Goal: Task Accomplishment & Management: Use online tool/utility

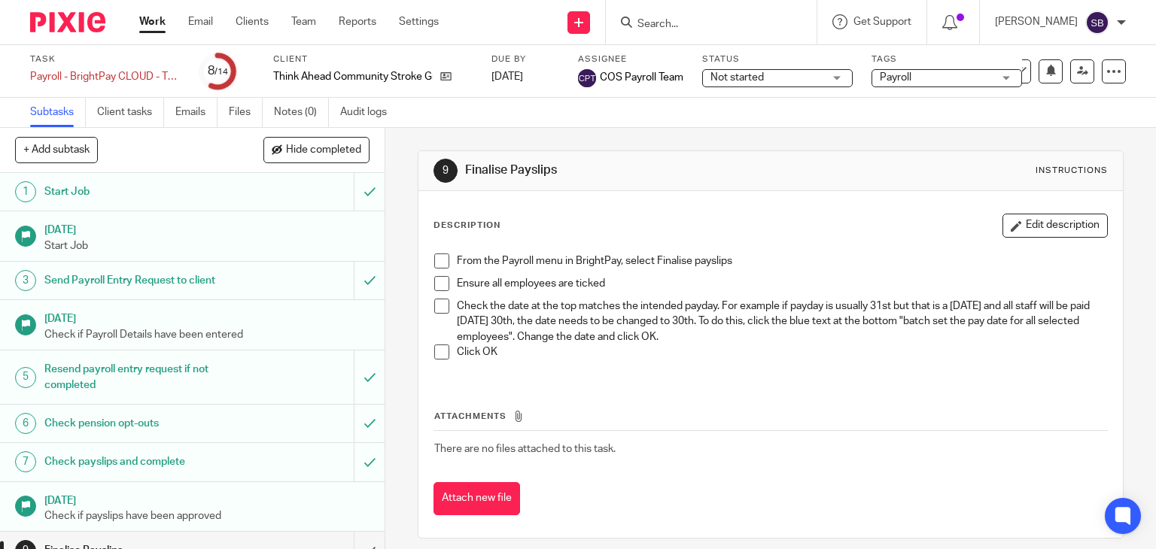
click at [699, 25] on input "Search" at bounding box center [703, 25] width 135 height 14
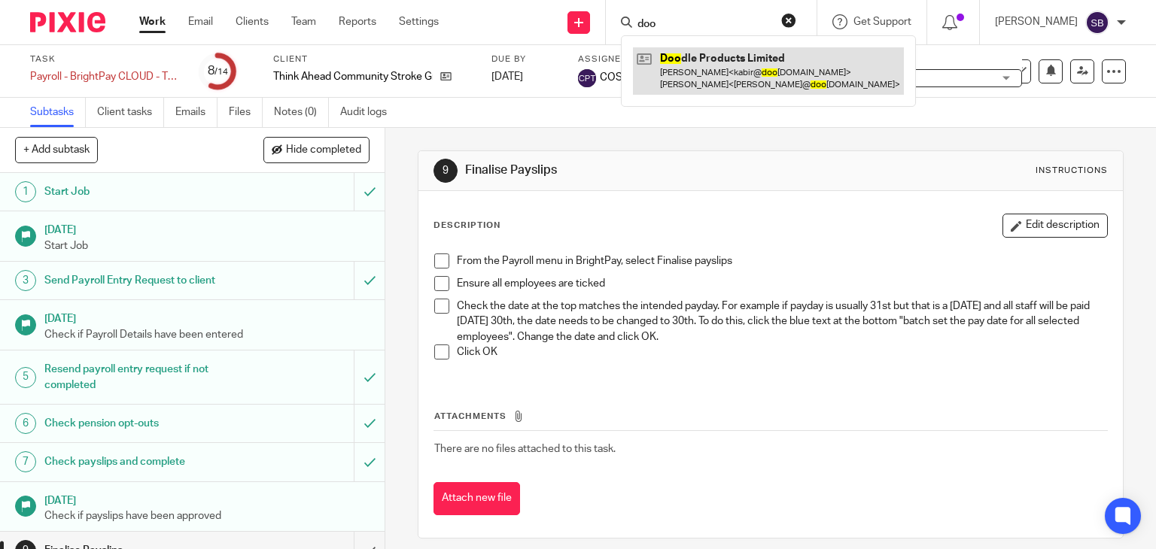
type input "doo"
click at [712, 72] on link at bounding box center [768, 70] width 271 height 47
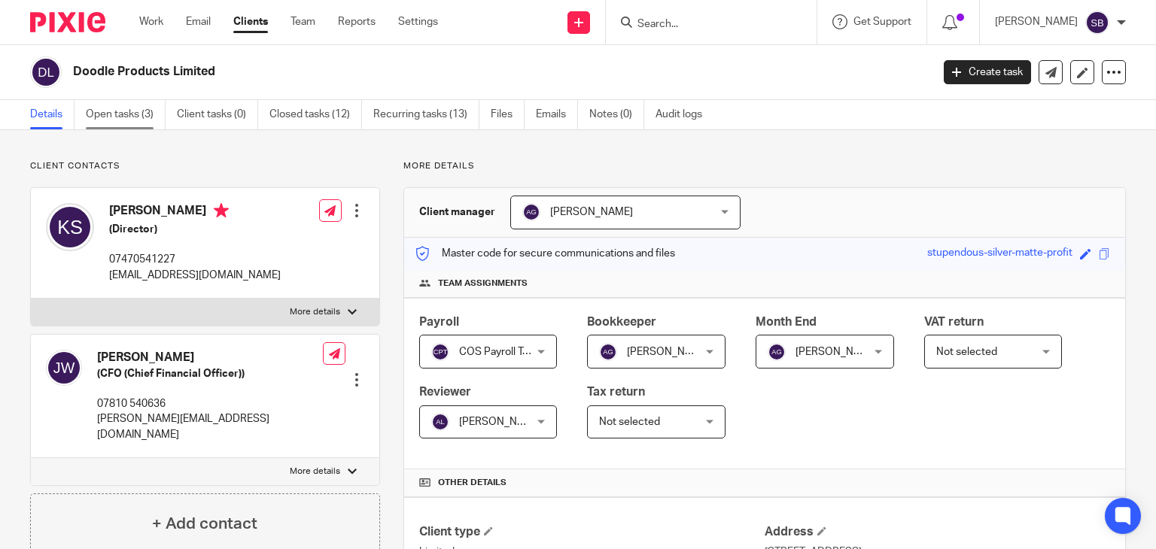
click at [135, 108] on link "Open tasks (3)" at bounding box center [126, 114] width 80 height 29
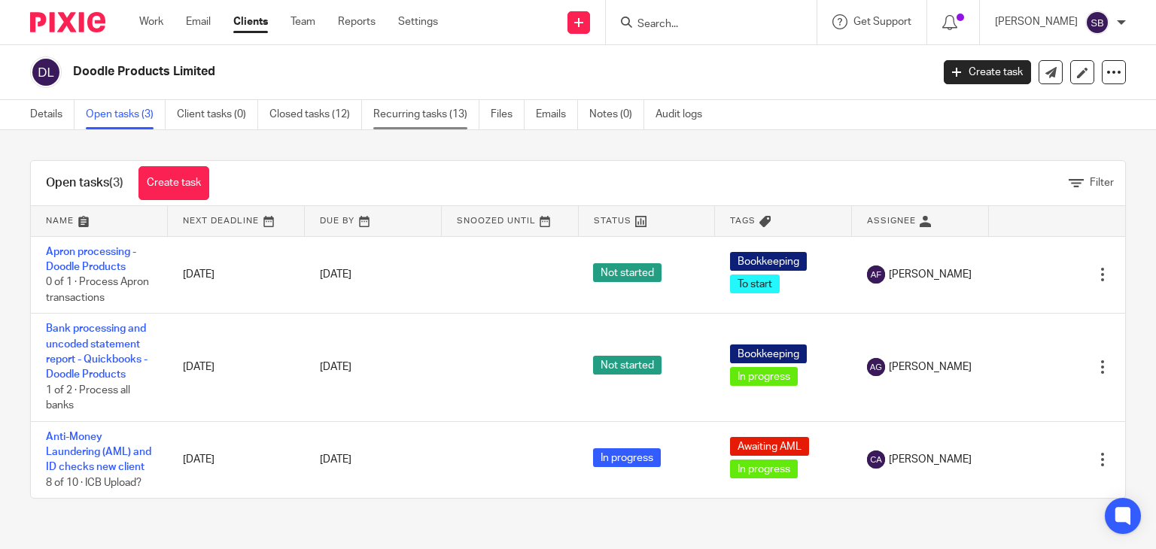
click at [436, 115] on link "Recurring tasks (13)" at bounding box center [426, 114] width 106 height 29
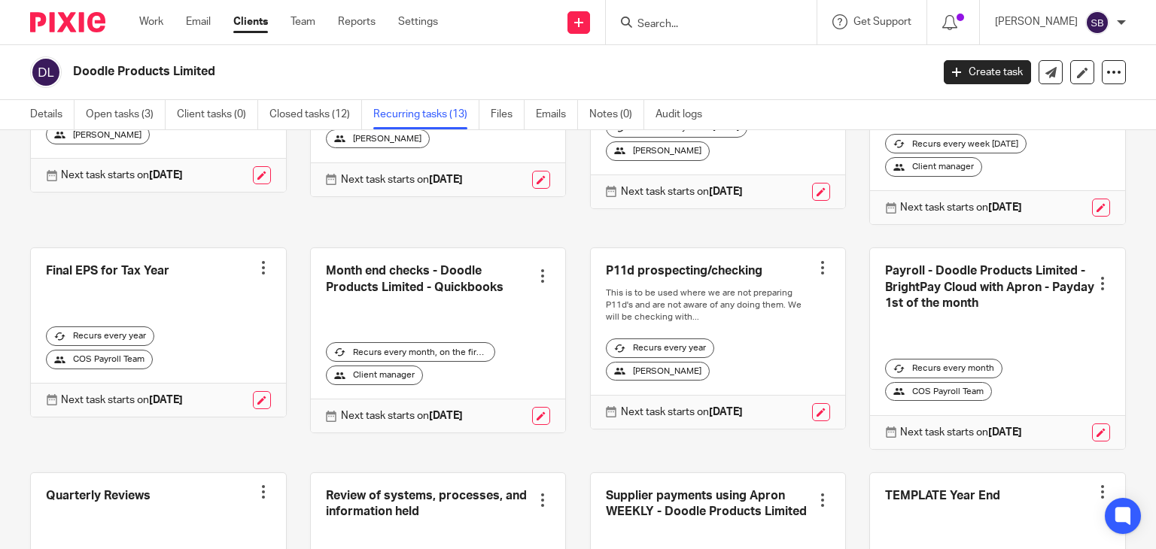
scroll to position [226, 0]
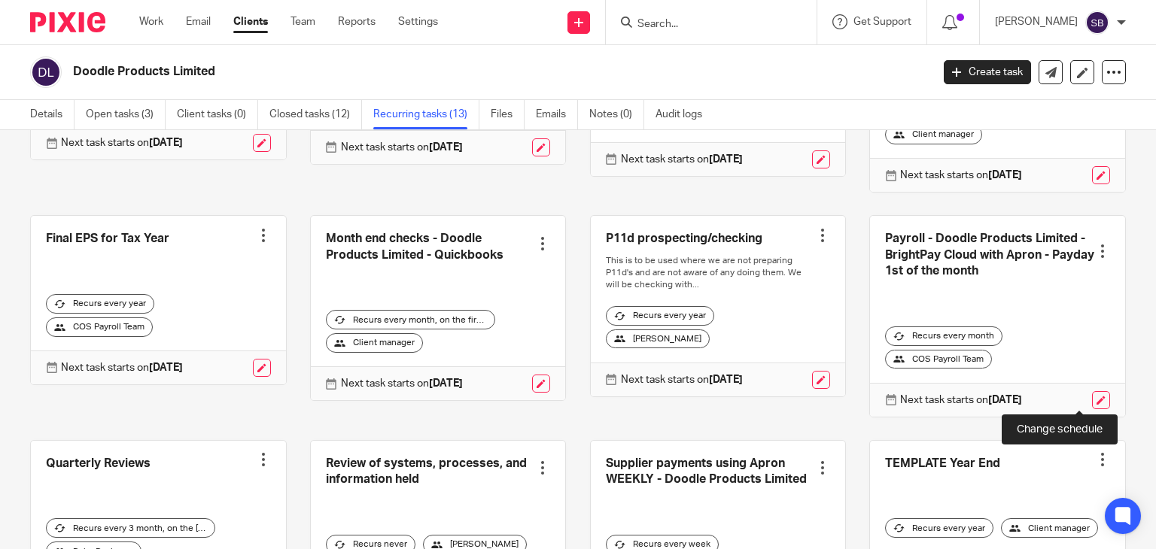
click at [1092, 404] on link at bounding box center [1101, 400] width 18 height 18
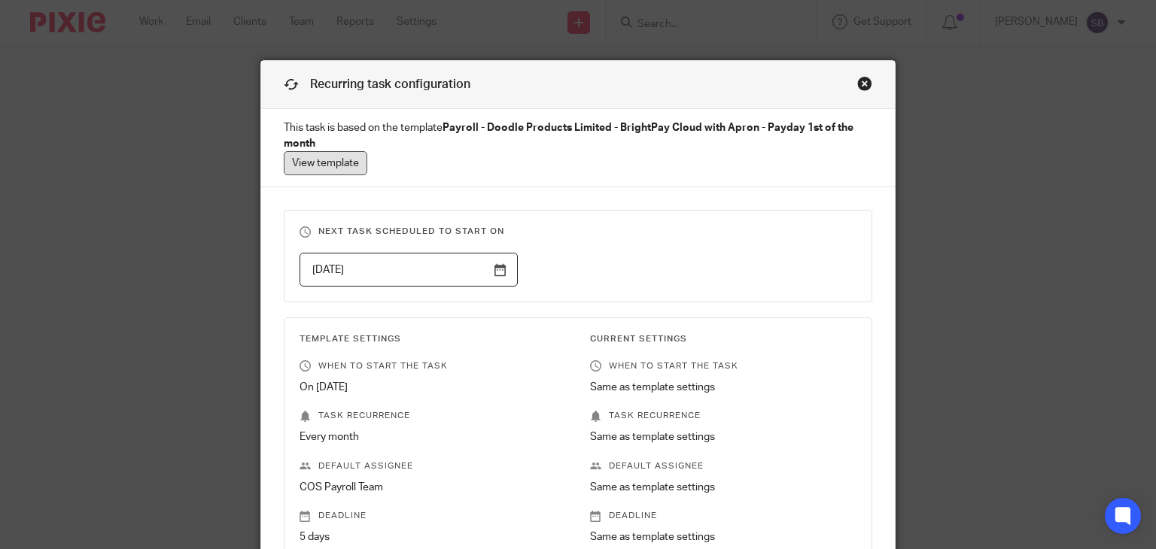
click at [336, 166] on link "View template" at bounding box center [326, 163] width 84 height 24
click at [862, 82] on div "Close this dialog window" at bounding box center [864, 83] width 15 height 15
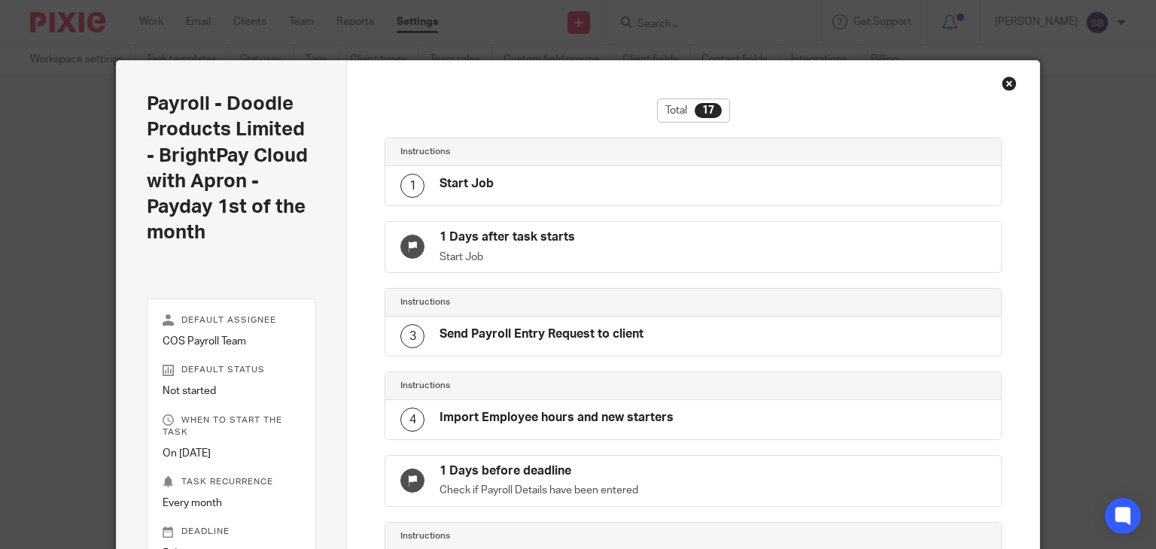
click at [1001, 85] on div "Close this dialog window" at bounding box center [1008, 83] width 15 height 15
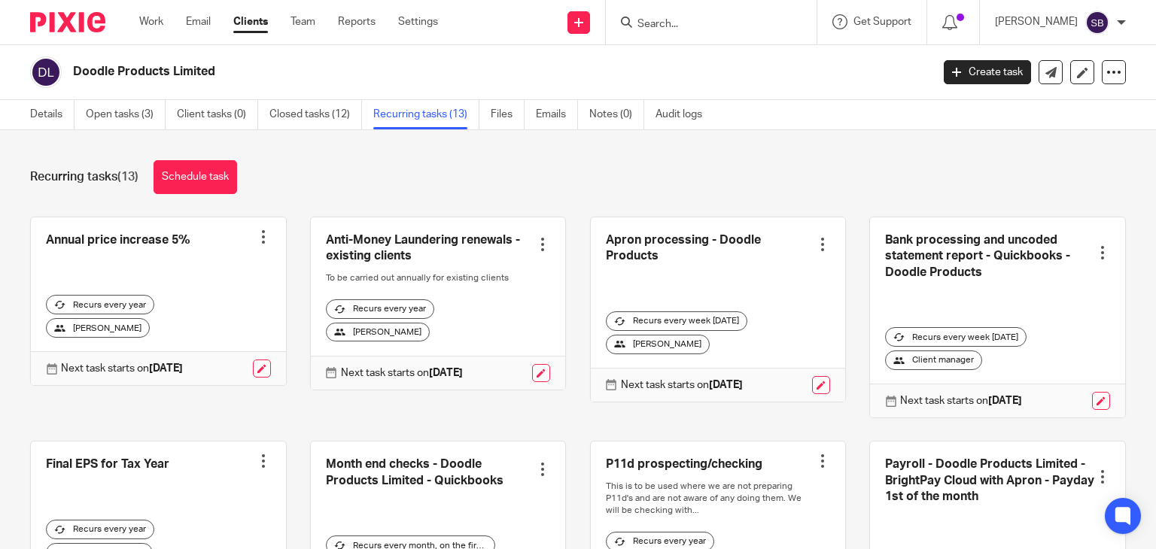
drag, startPoint x: 302, startPoint y: 24, endPoint x: 397, endPoint y: 24, distance: 94.8
click at [302, 24] on link "Team" at bounding box center [302, 21] width 25 height 15
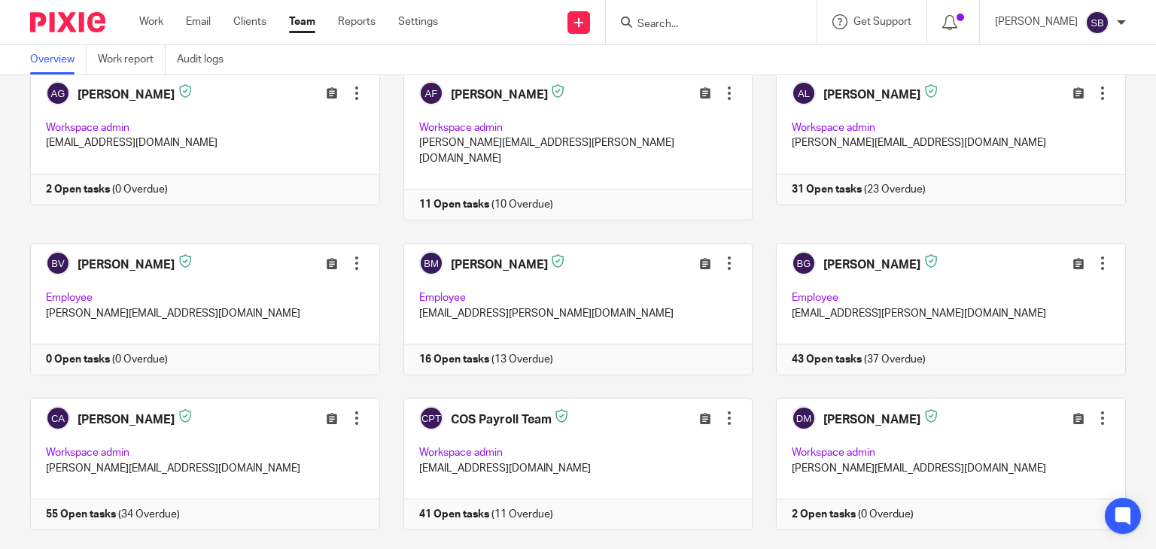
scroll to position [150, 0]
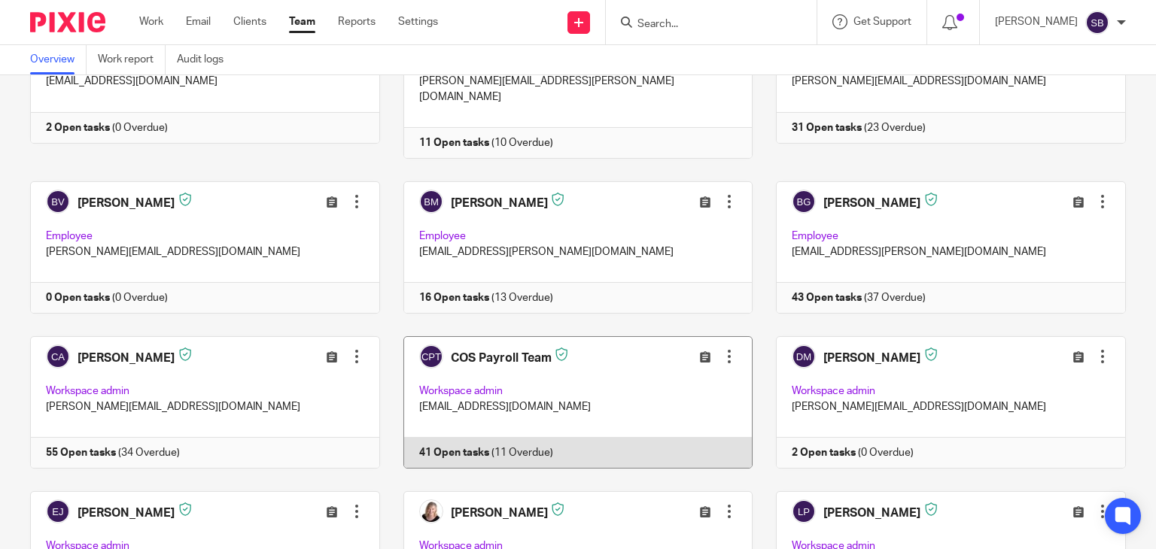
click at [528, 448] on link at bounding box center [566, 402] width 373 height 132
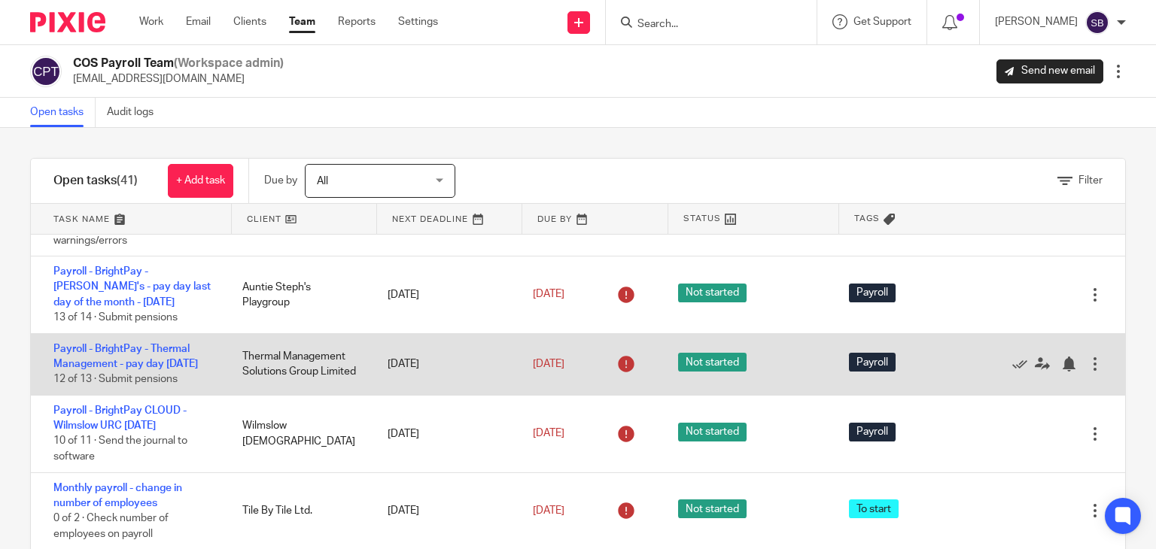
scroll to position [301, 0]
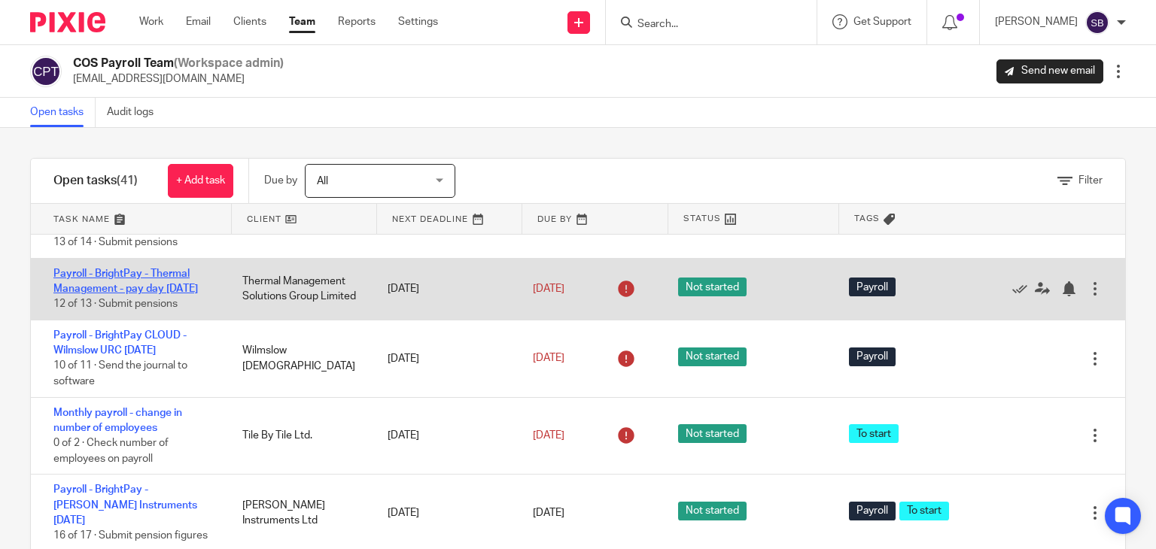
click at [164, 294] on link "Payroll - BrightPay - Thermal Management - pay day [DATE]" at bounding box center [125, 282] width 144 height 26
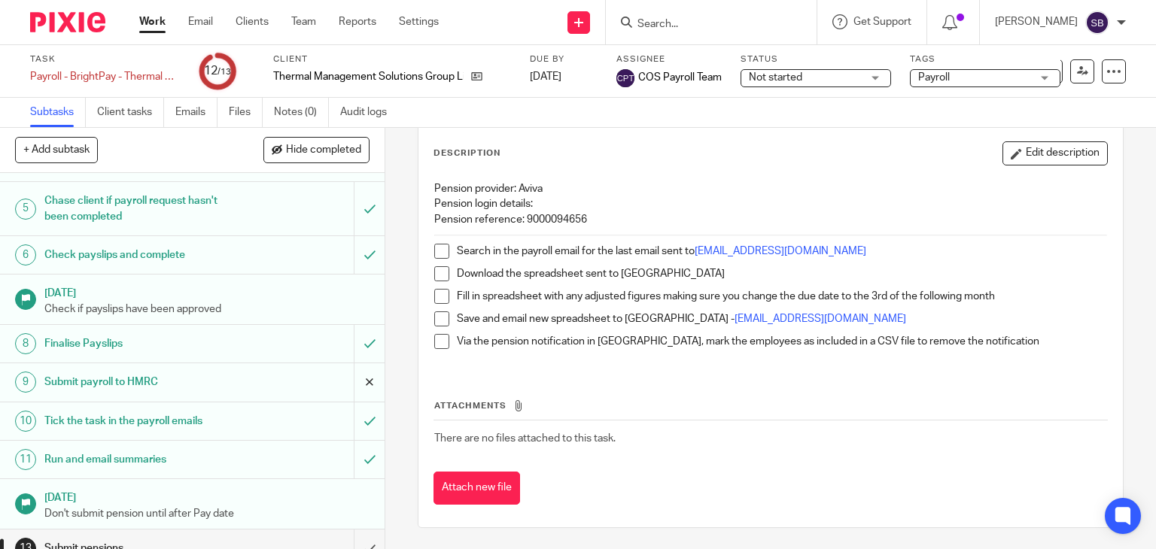
scroll to position [186, 0]
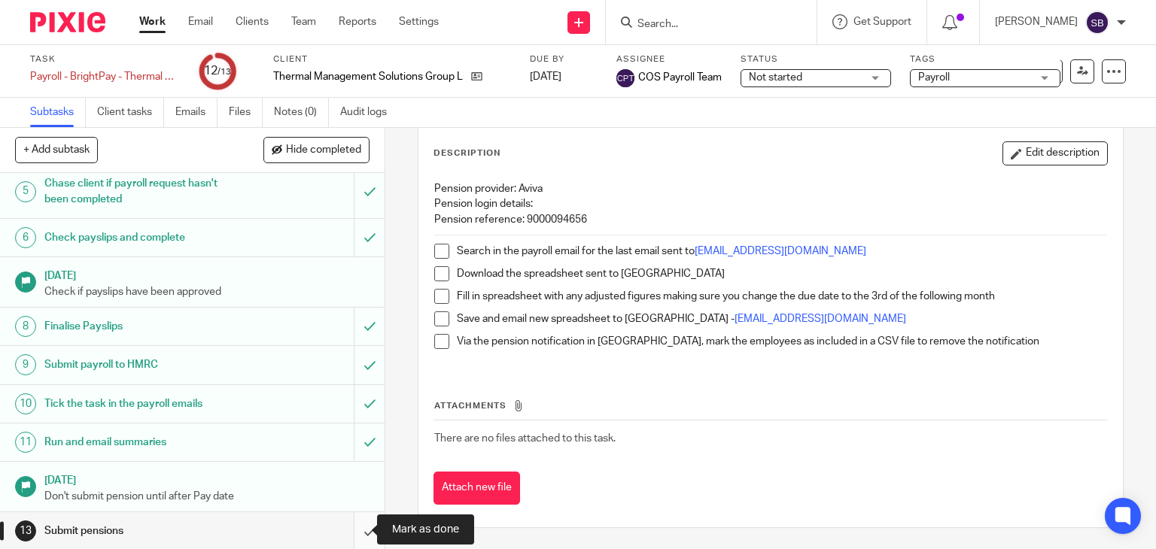
click at [356, 530] on input "submit" at bounding box center [192, 531] width 384 height 38
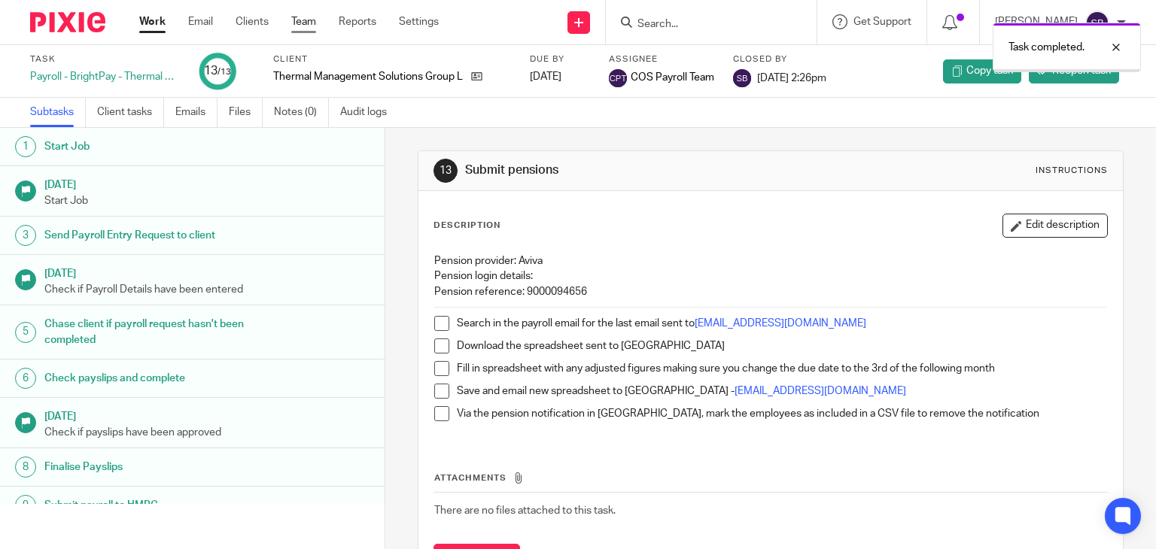
click at [310, 20] on link "Team" at bounding box center [303, 21] width 25 height 15
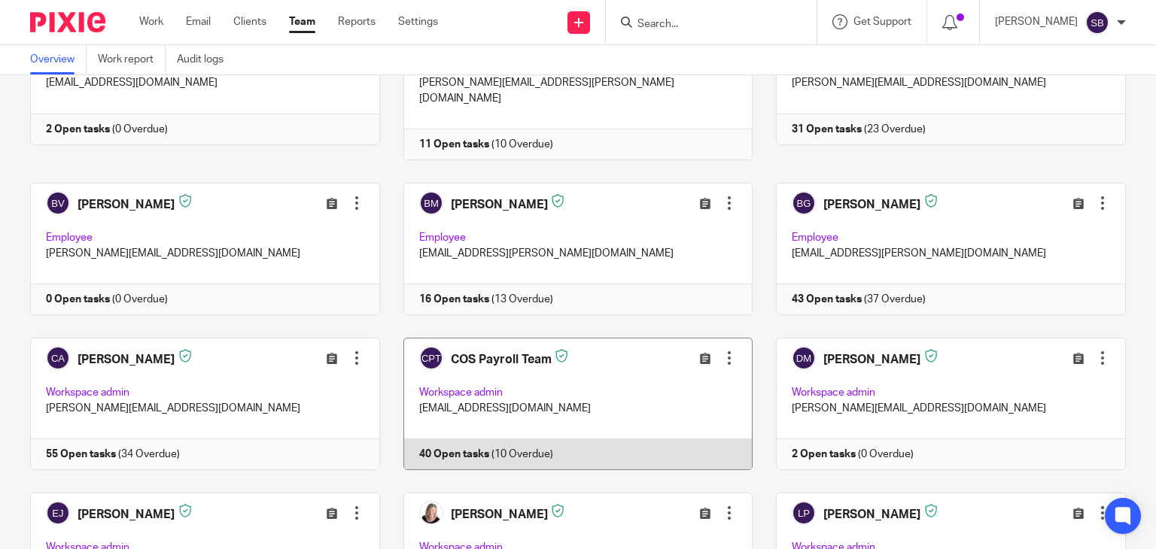
scroll to position [150, 0]
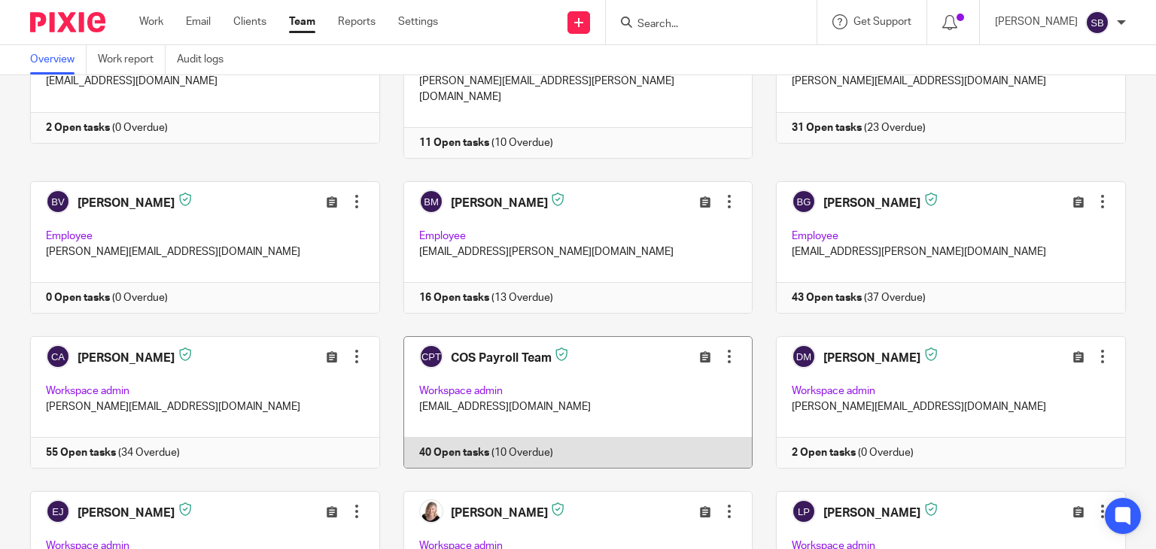
click at [574, 415] on link at bounding box center [566, 402] width 373 height 132
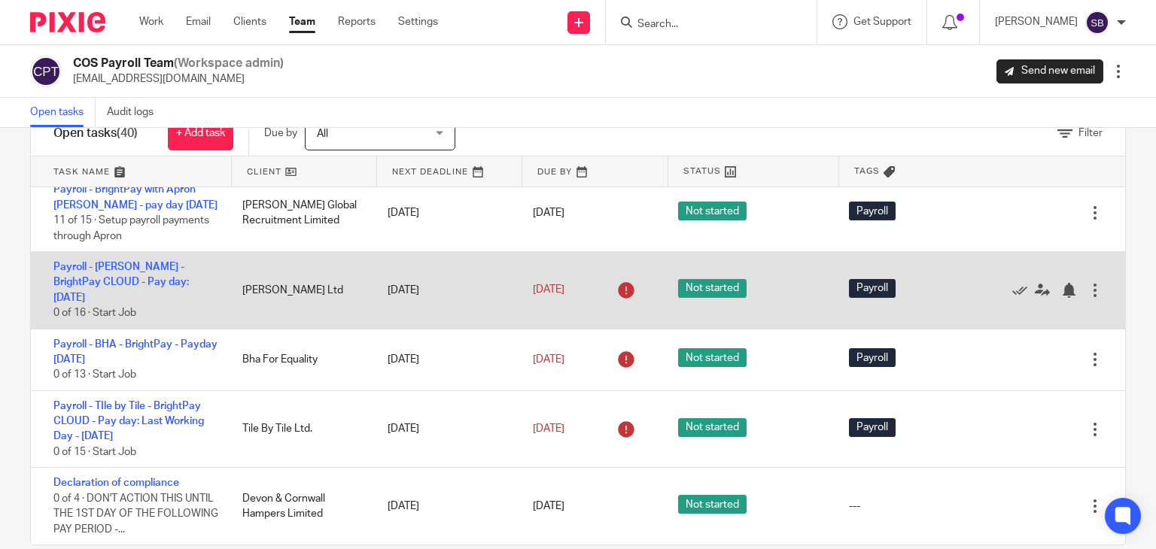
scroll to position [72, 0]
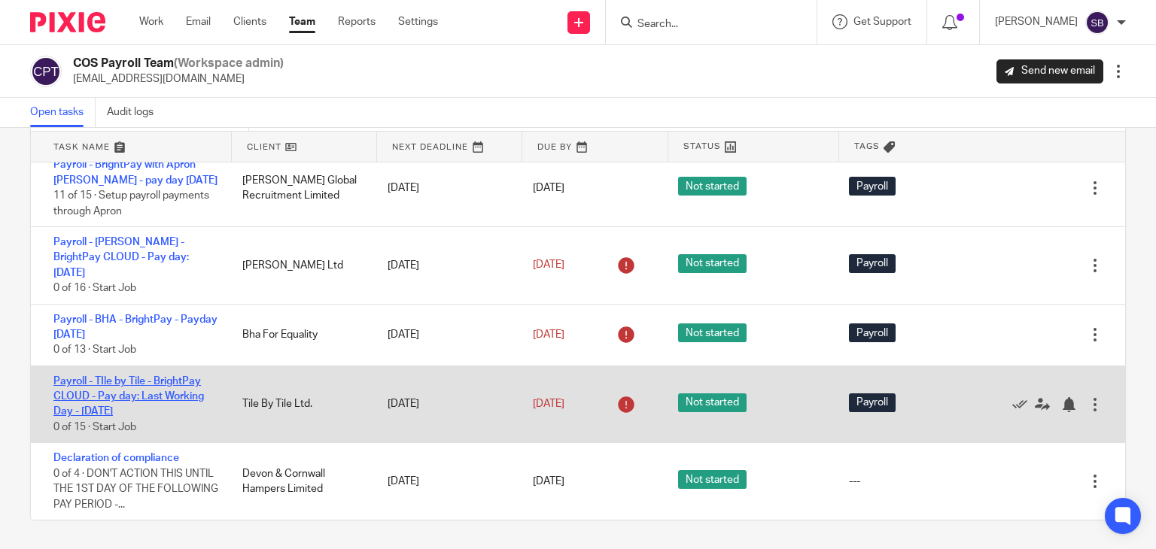
click at [114, 390] on link "Payroll - TIle by Tile - BrightPay CLOUD - Pay day: Last Working Day - [DATE]" at bounding box center [128, 396] width 150 height 41
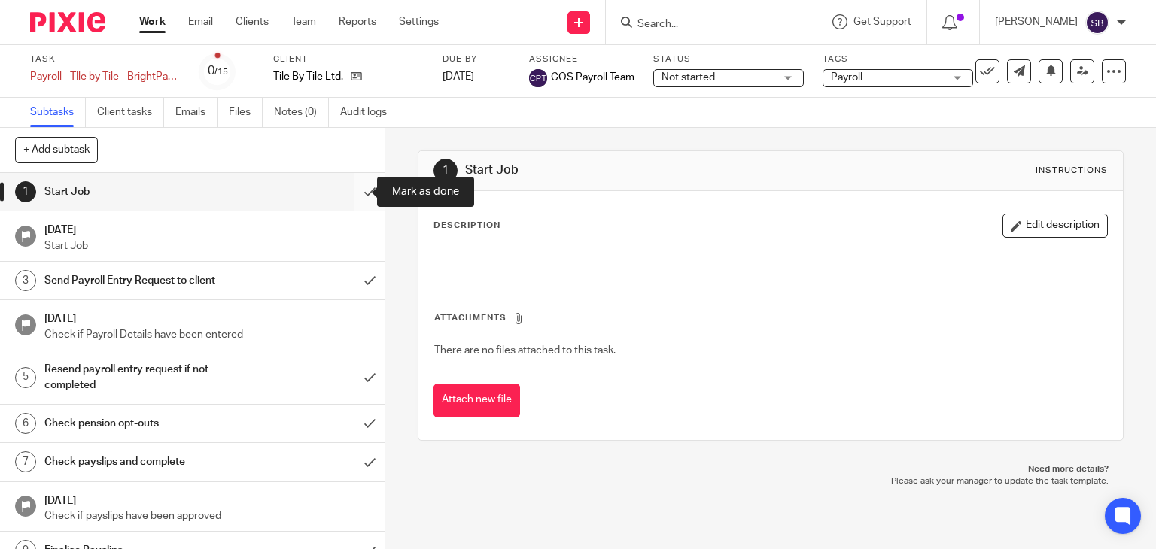
click at [356, 184] on input "submit" at bounding box center [192, 192] width 384 height 38
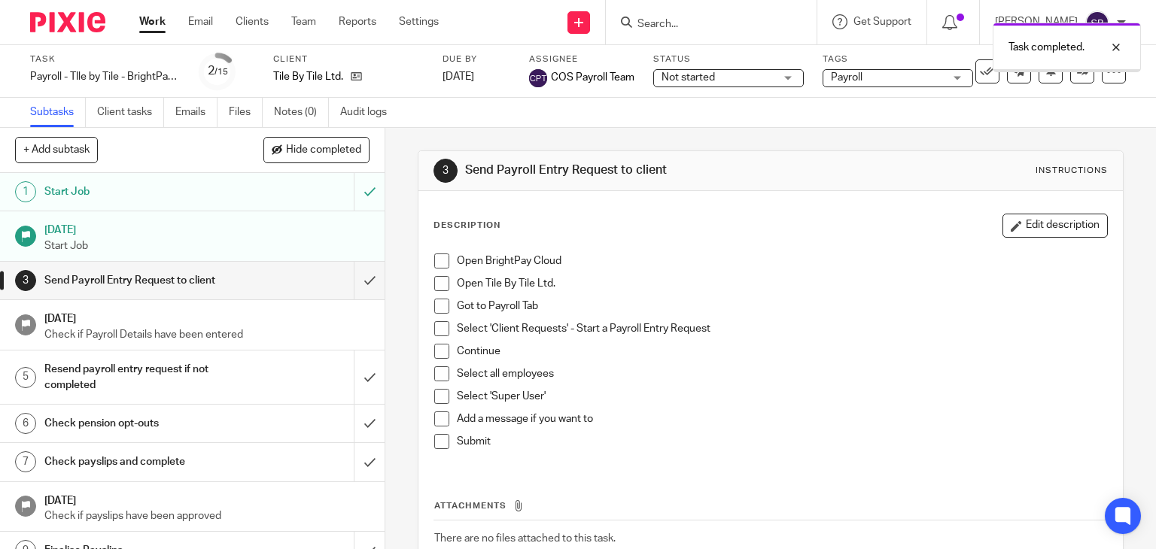
click at [350, 277] on input "submit" at bounding box center [192, 281] width 384 height 38
